Goal: Obtain resource: Download file/media

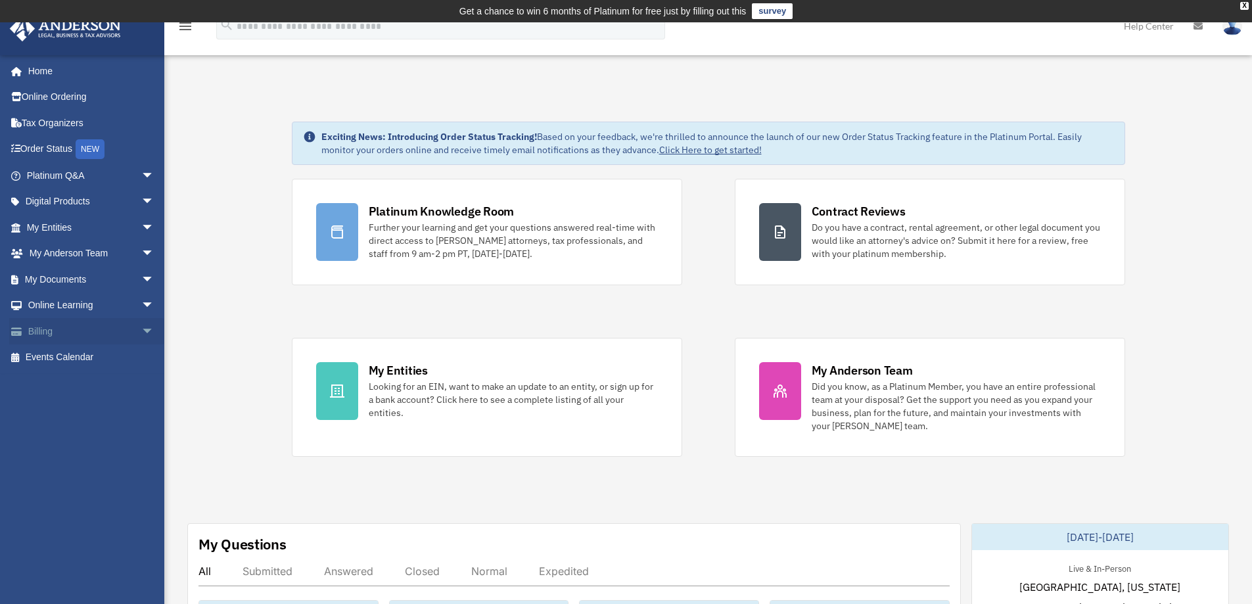
click at [141, 325] on span "arrow_drop_down" at bounding box center [154, 331] width 26 height 27
click at [85, 360] on link "$ Open Invoices" at bounding box center [96, 357] width 156 height 27
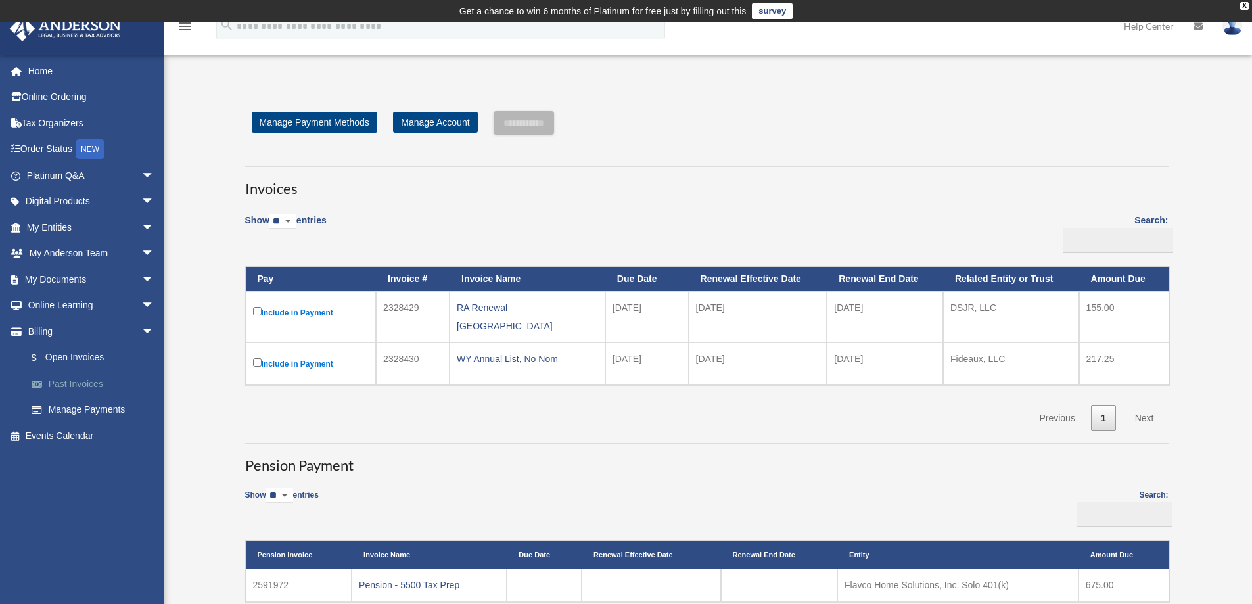
click at [74, 382] on link "Past Invoices" at bounding box center [96, 384] width 156 height 26
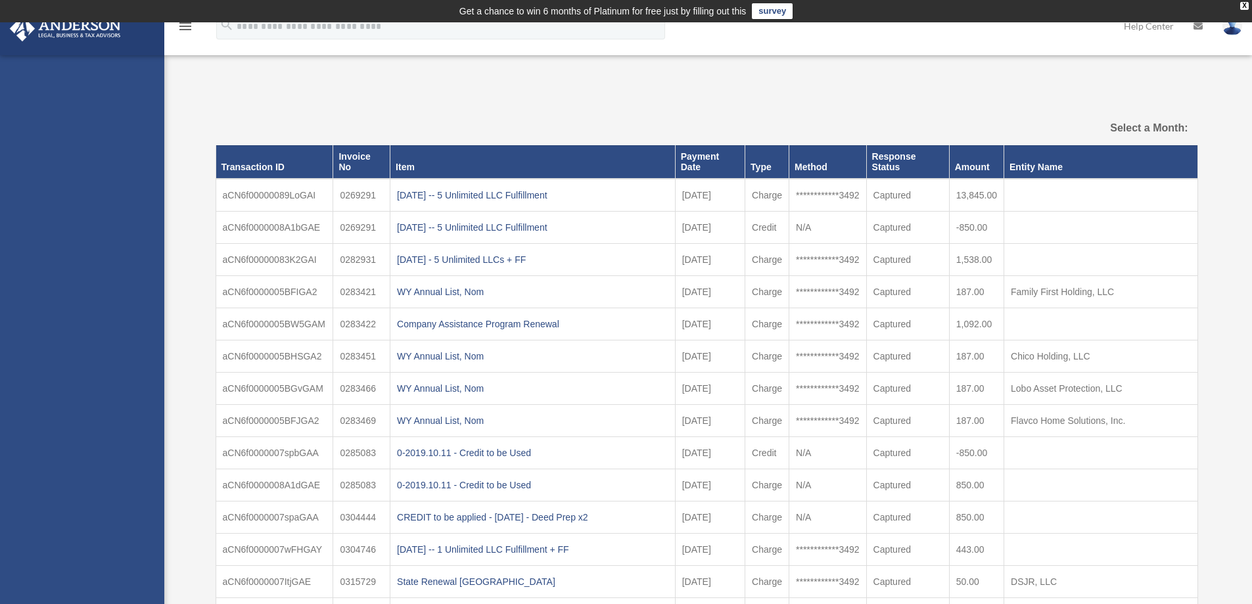
select select
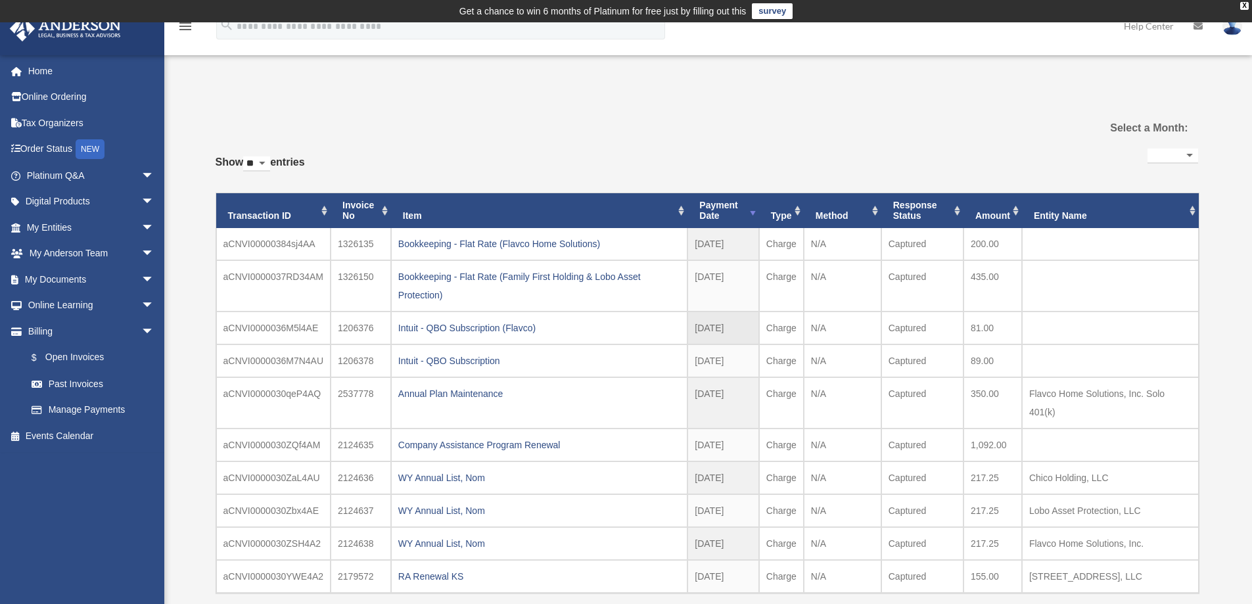
scroll to position [131, 0]
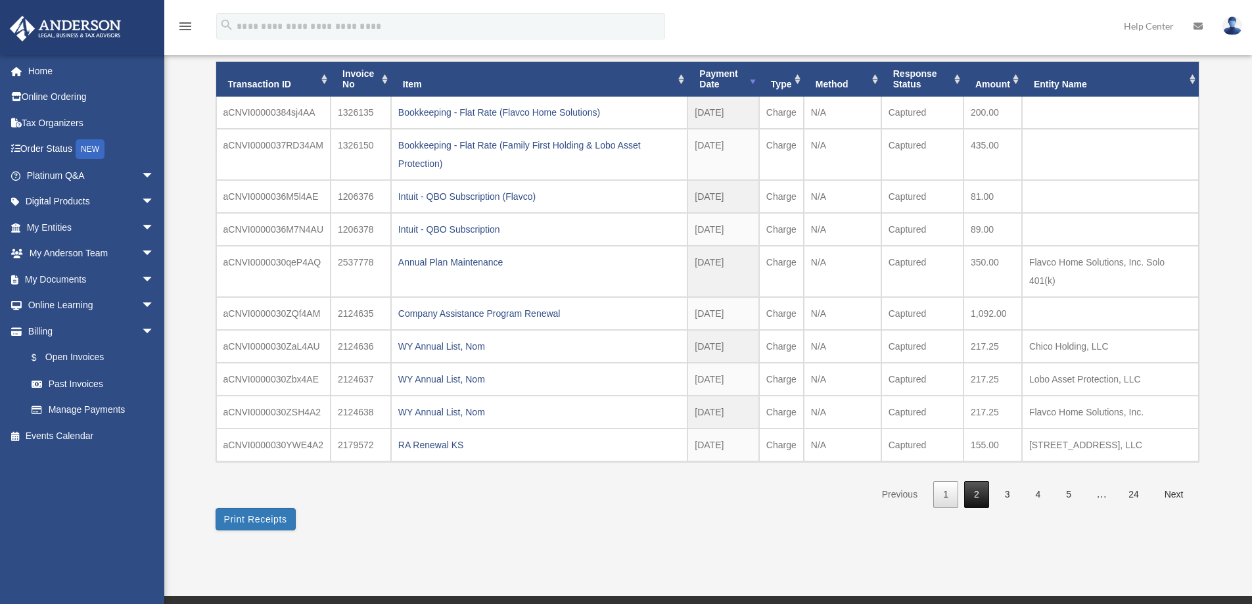
click at [979, 490] on link "2" at bounding box center [976, 494] width 25 height 27
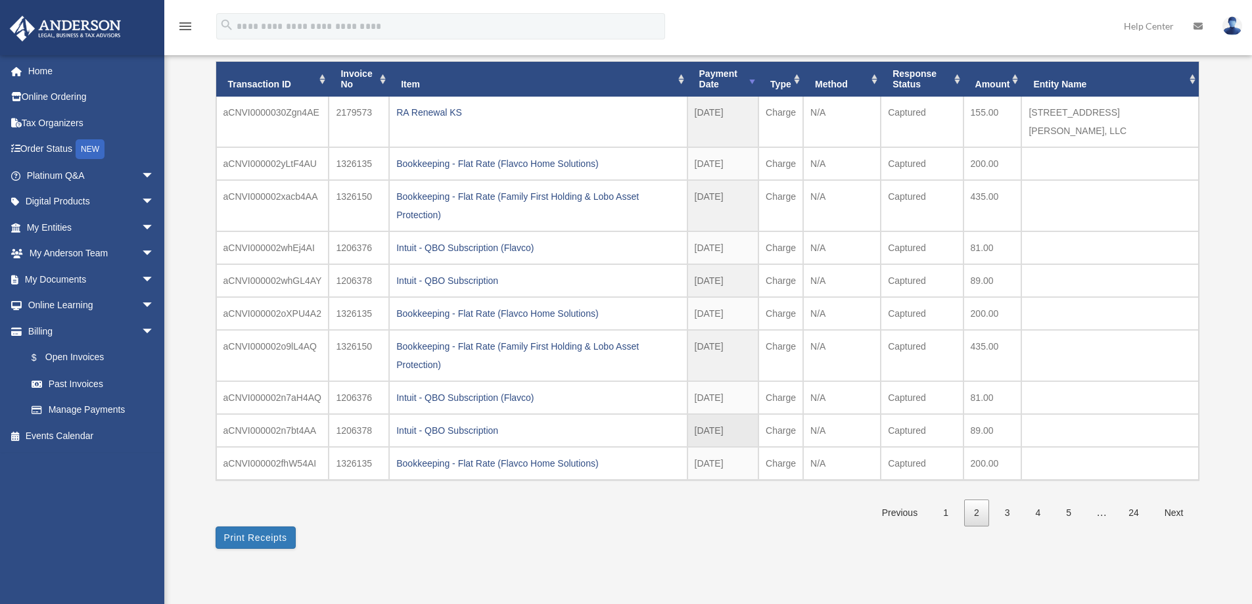
scroll to position [0, 0]
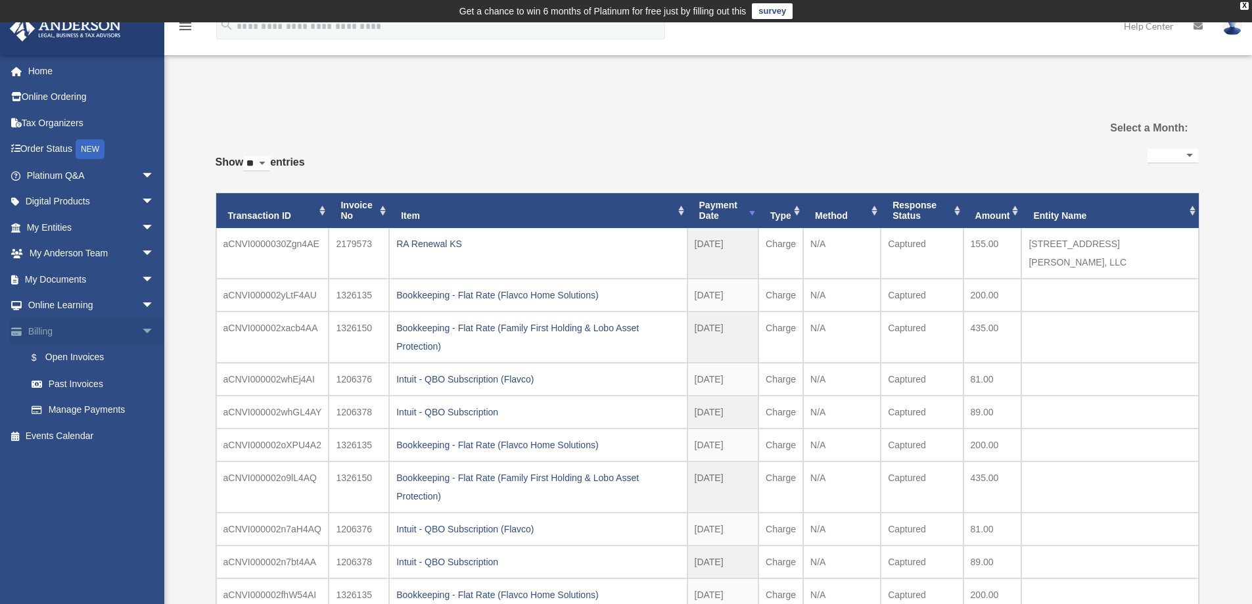
click at [141, 327] on span "arrow_drop_down" at bounding box center [154, 331] width 26 height 27
click at [141, 281] on span "arrow_drop_down" at bounding box center [154, 279] width 26 height 27
click at [61, 306] on link "Box" at bounding box center [96, 305] width 156 height 26
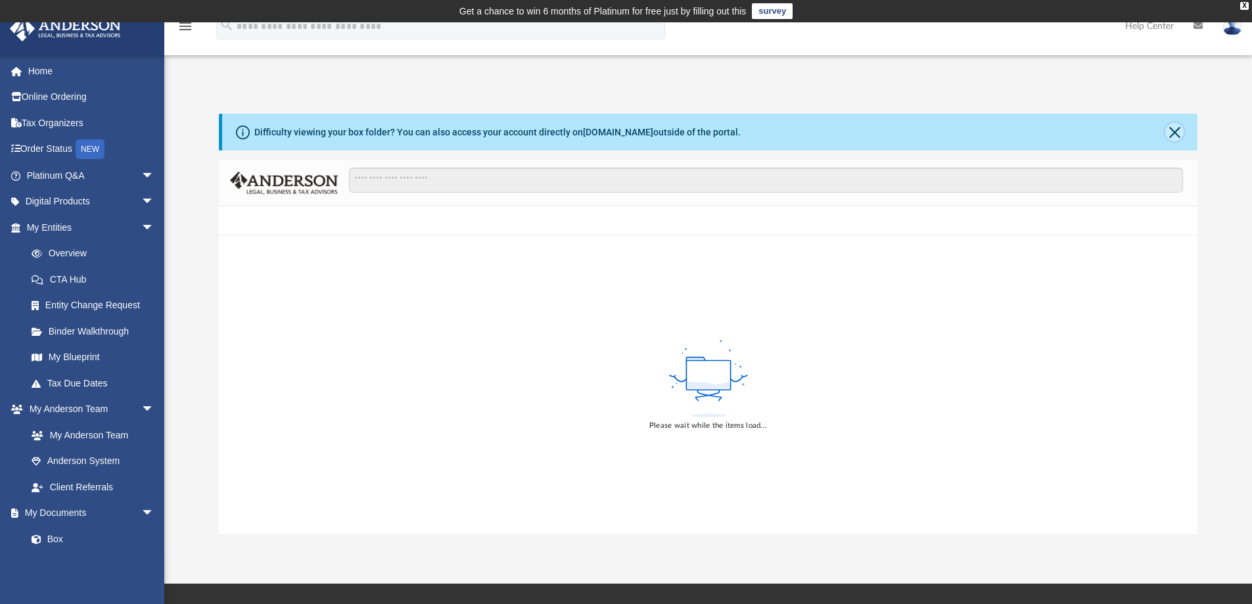
click at [1179, 134] on button "Close" at bounding box center [1174, 132] width 18 height 18
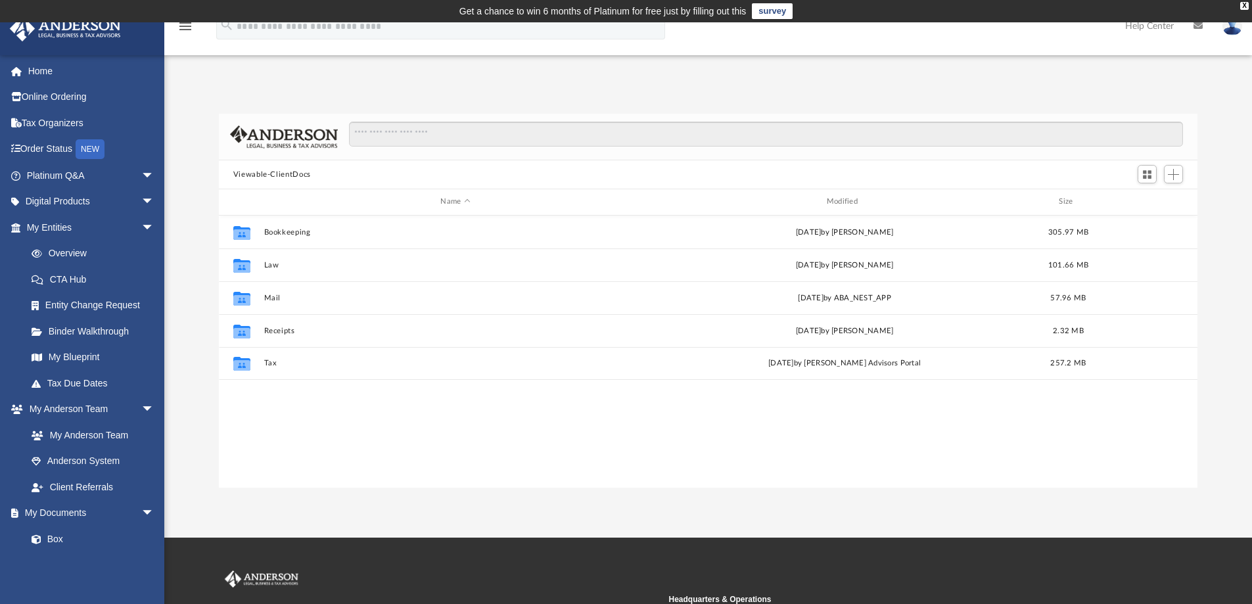
scroll to position [289, 969]
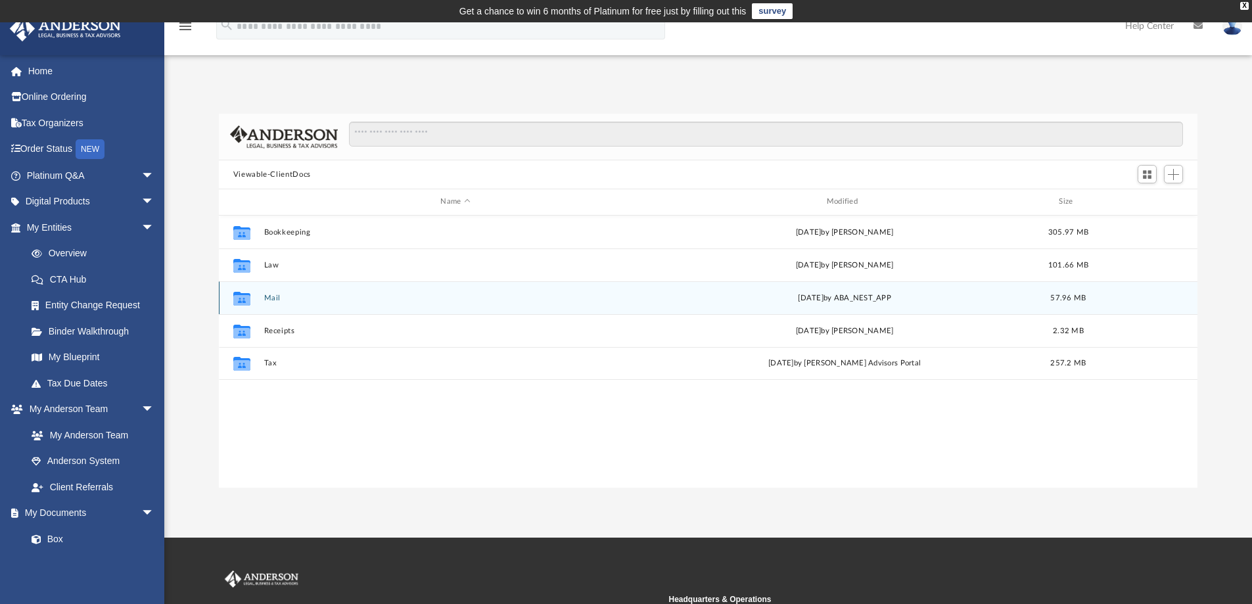
click at [266, 297] on button "Mail" at bounding box center [455, 298] width 383 height 9
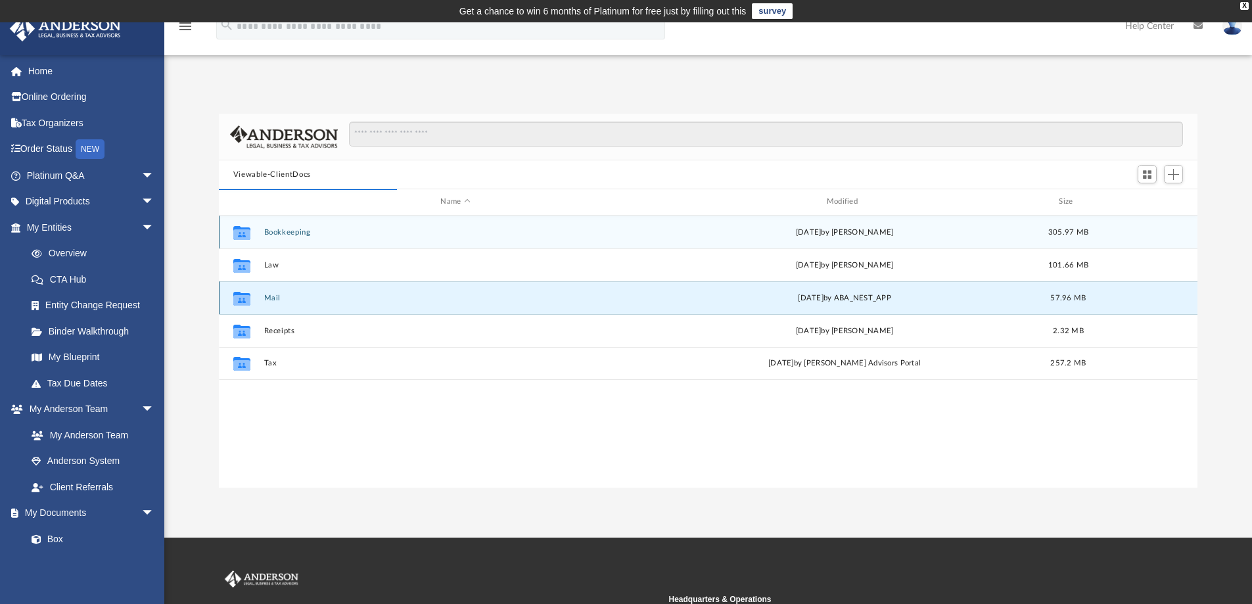
scroll to position [248, 969]
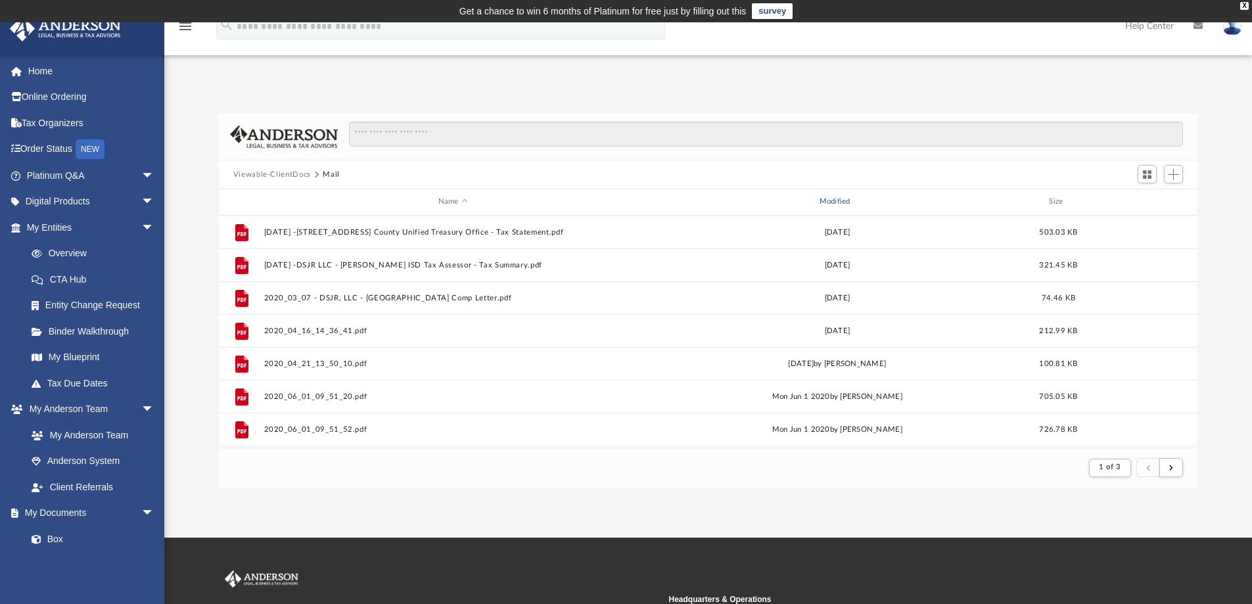
click at [845, 200] on div "Modified" at bounding box center [836, 202] width 379 height 12
click at [835, 201] on div "Modified" at bounding box center [836, 202] width 379 height 12
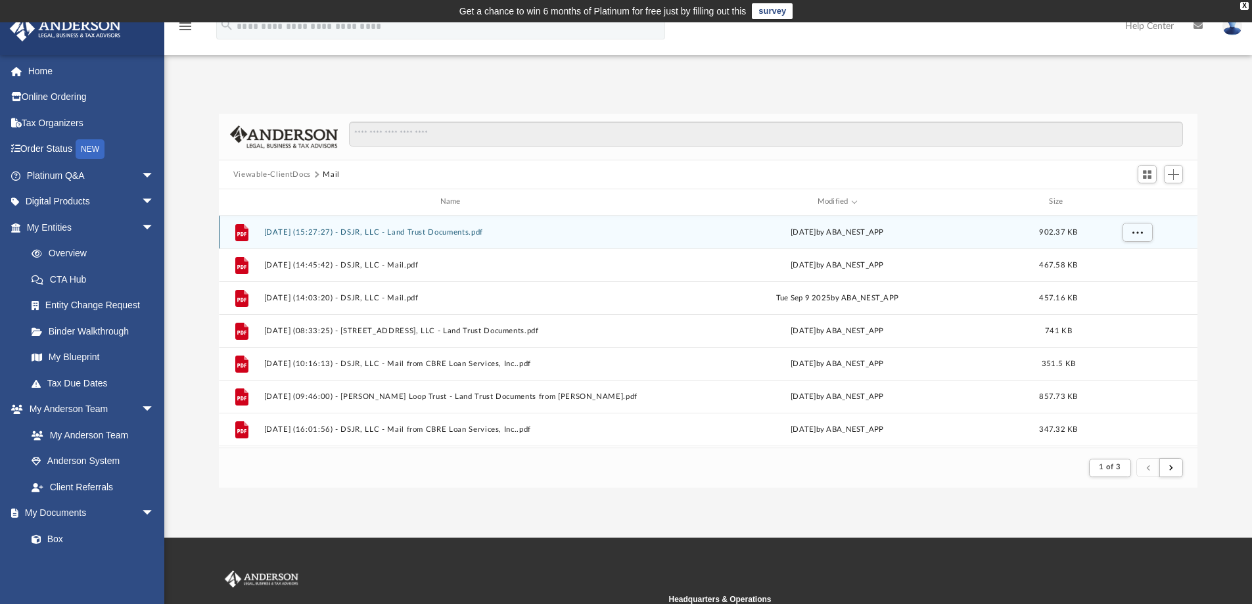
click at [411, 231] on button "[DATE] (15:27:27) - DSJR, LLC - Land Trust Documents.pdf" at bounding box center [453, 232] width 379 height 9
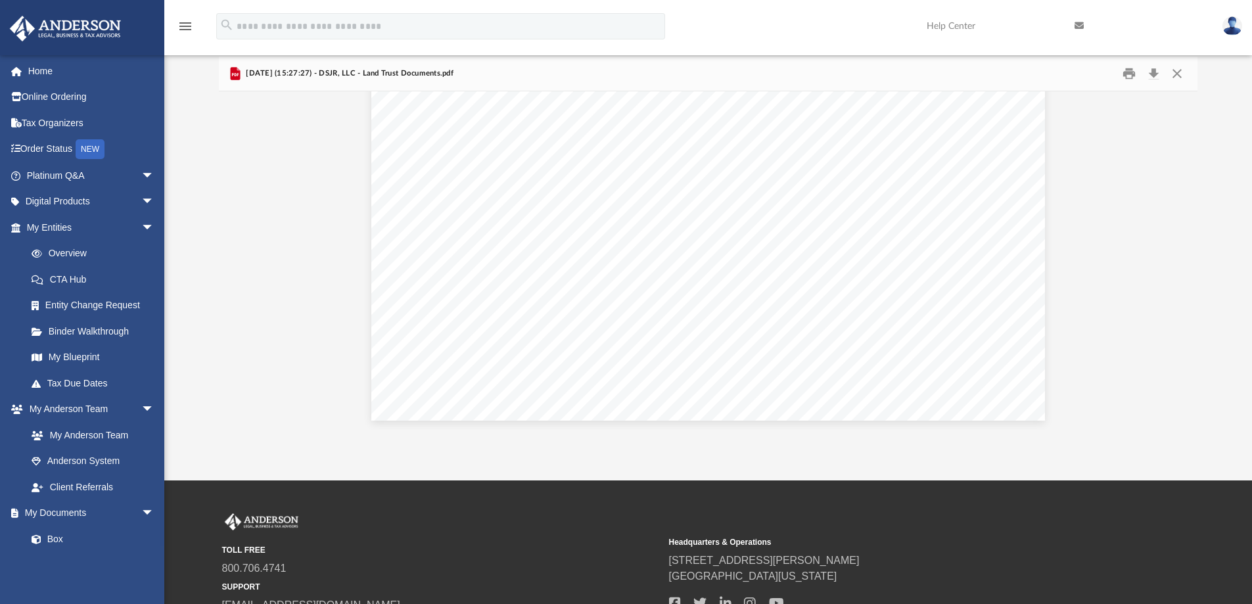
scroll to position [0, 0]
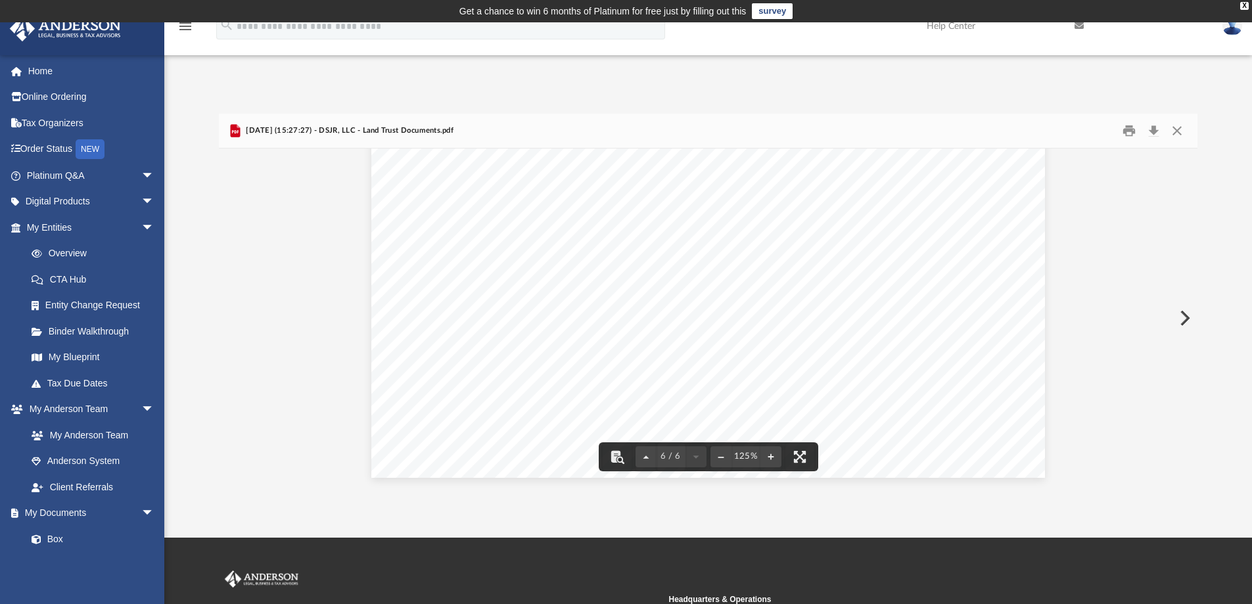
click at [1236, 26] on img at bounding box center [1232, 25] width 20 height 19
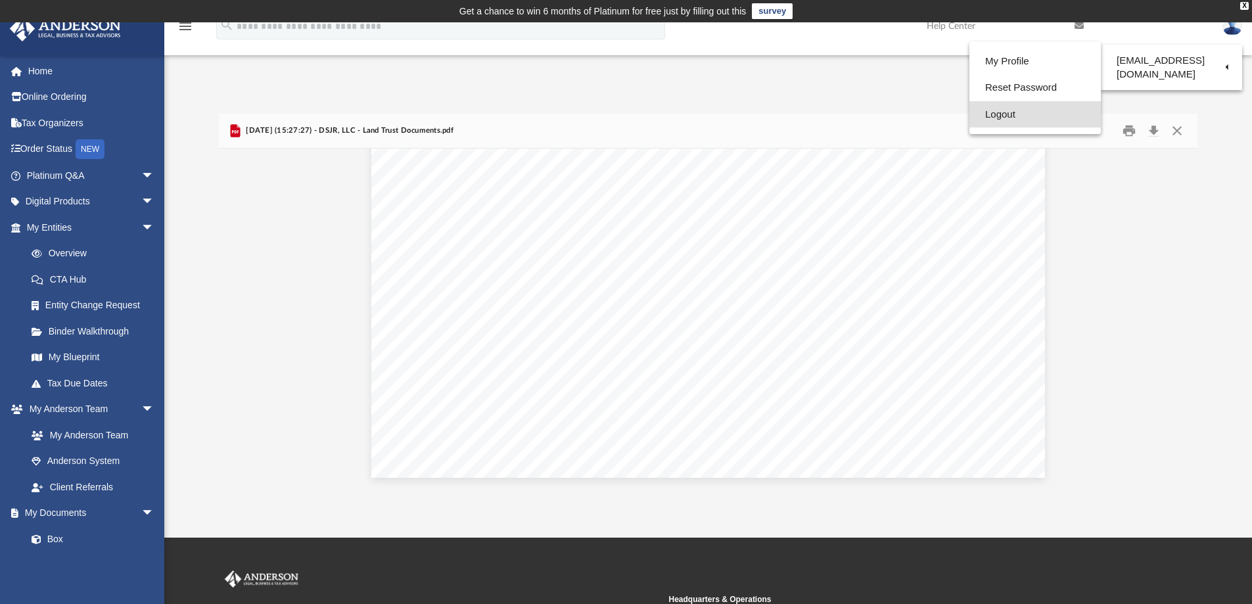
click at [996, 114] on link "Logout" at bounding box center [1034, 114] width 131 height 27
